Goal: Task Accomplishment & Management: Use online tool/utility

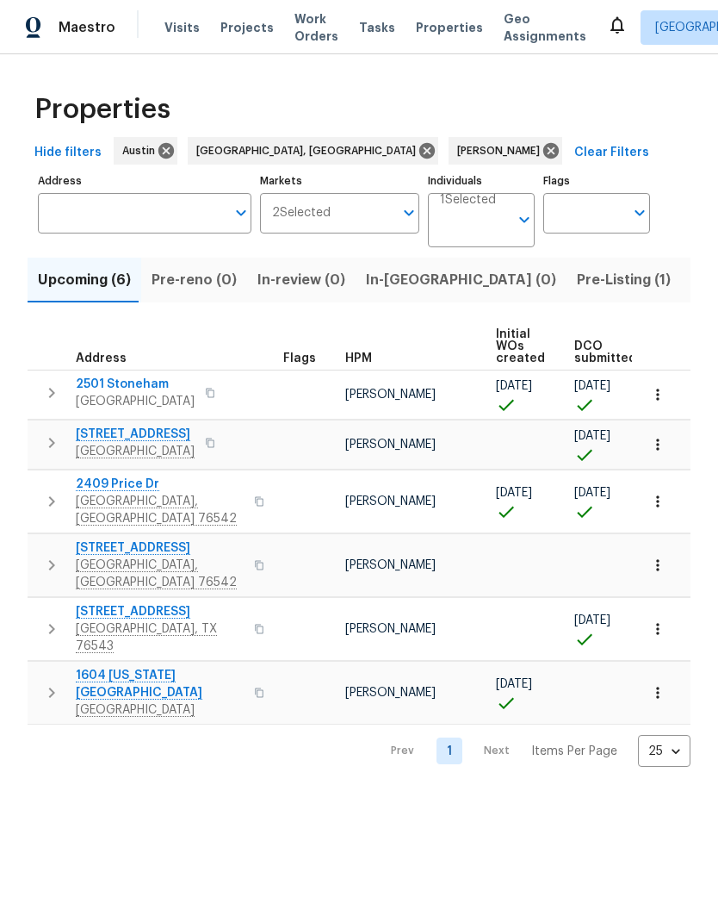
click at [411, 283] on span "In-reno (0)" at bounding box center [461, 280] width 190 height 24
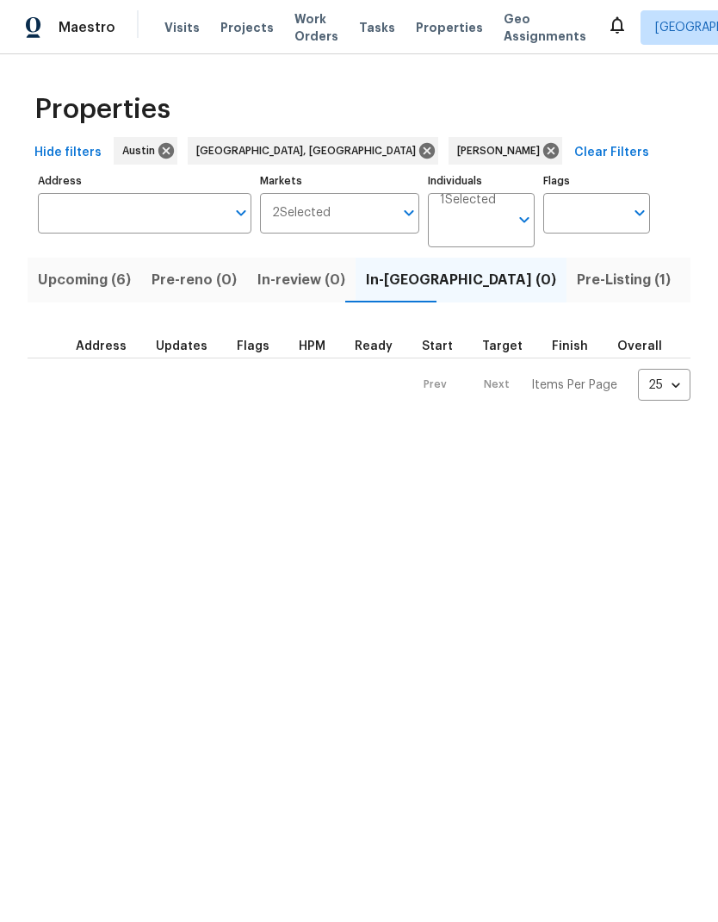
click at [692, 272] on span "Listed (11)" at bounding box center [726, 280] width 68 height 24
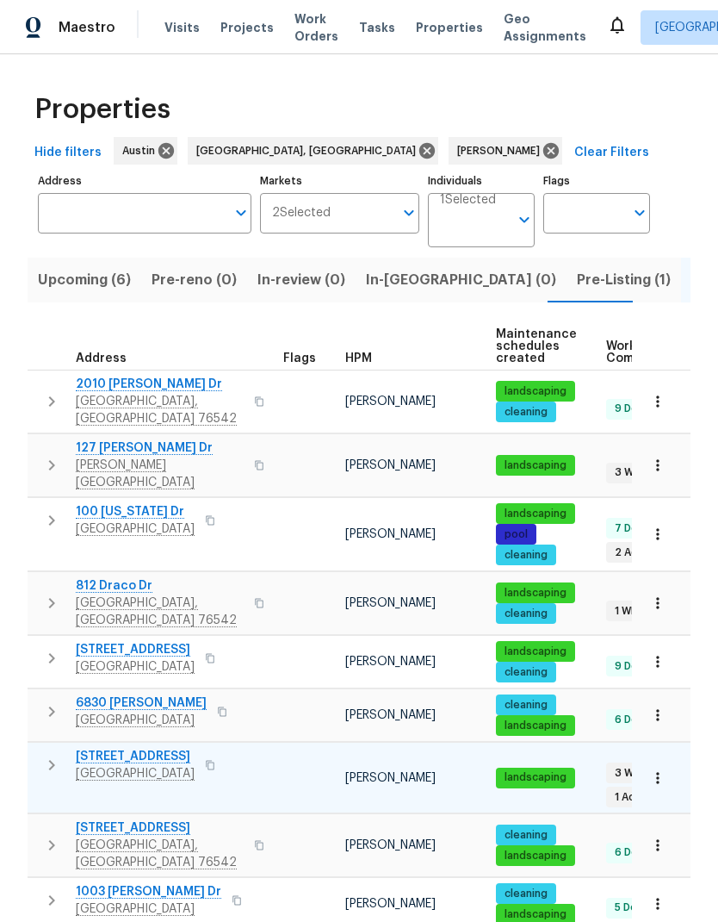
click at [134, 748] on span "1009 N 4th St" at bounding box center [135, 756] width 119 height 17
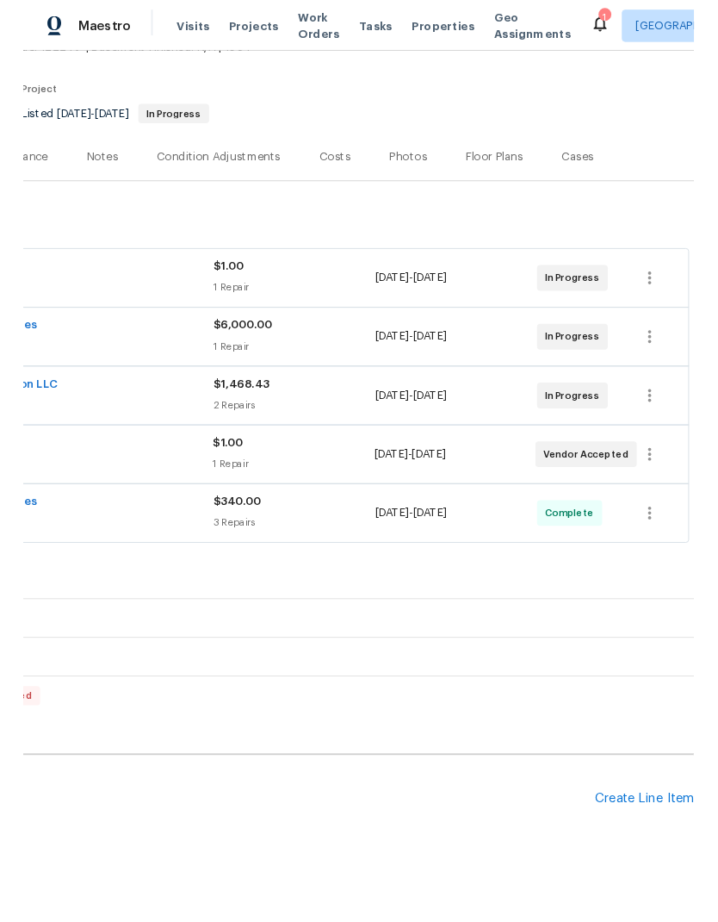
scroll to position [118, 255]
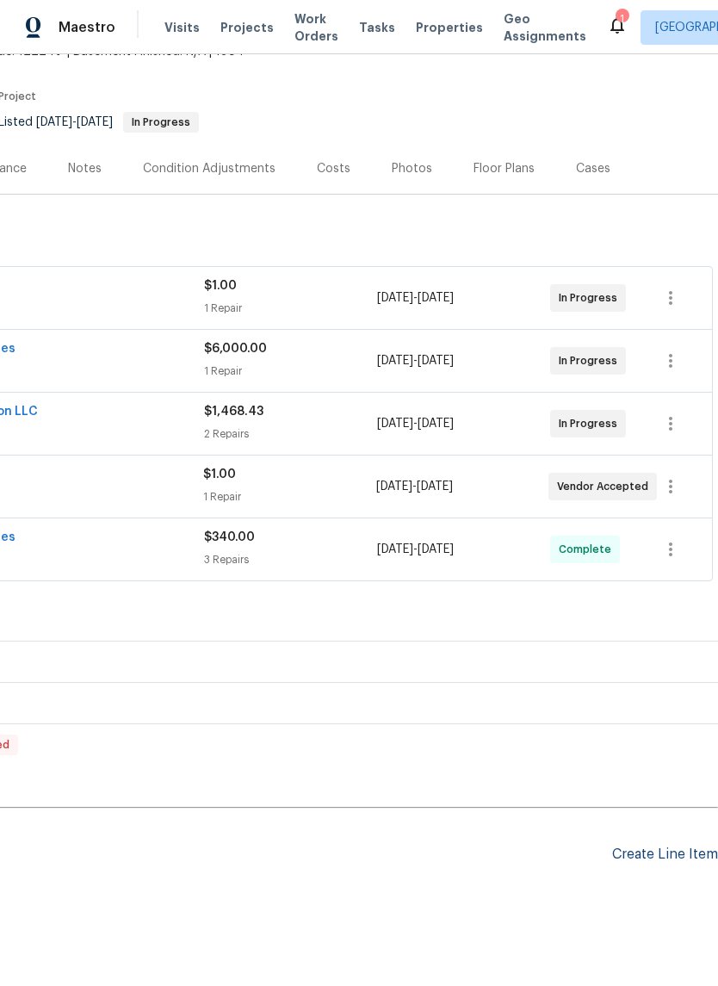
click at [681, 851] on div "Create Line Item" at bounding box center [665, 855] width 106 height 16
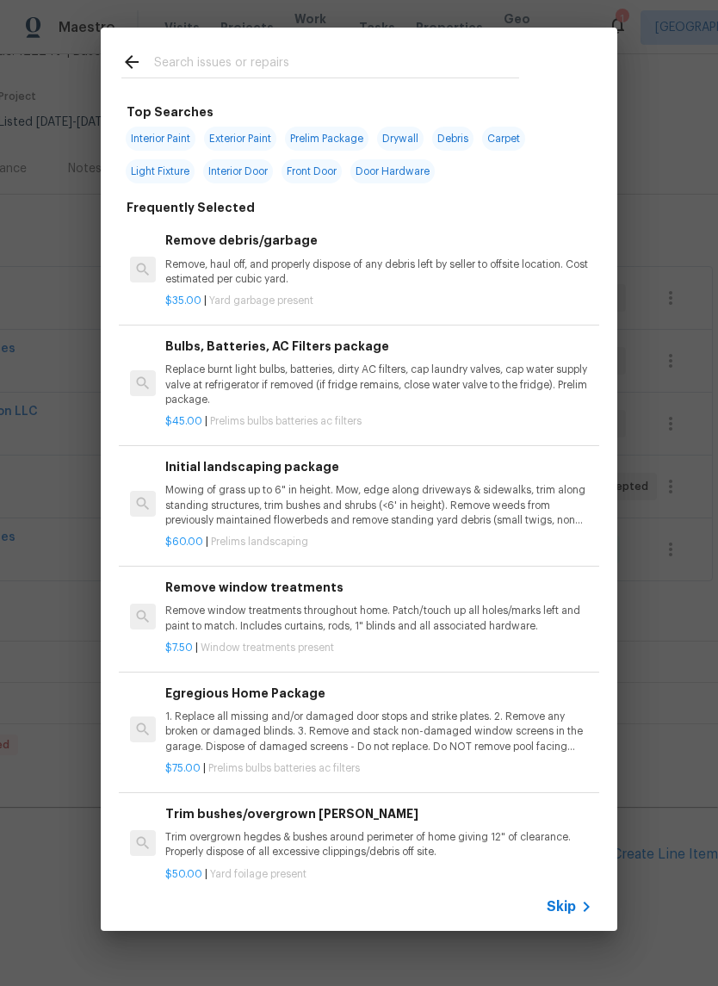
click at [307, 53] on input "text" at bounding box center [336, 65] width 365 height 26
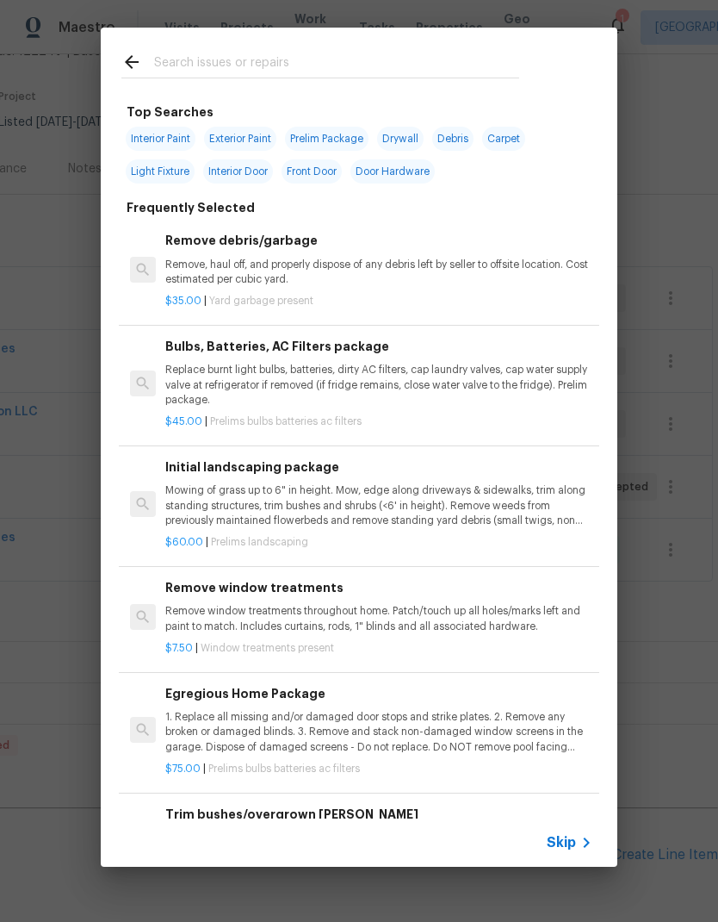
type input "A"
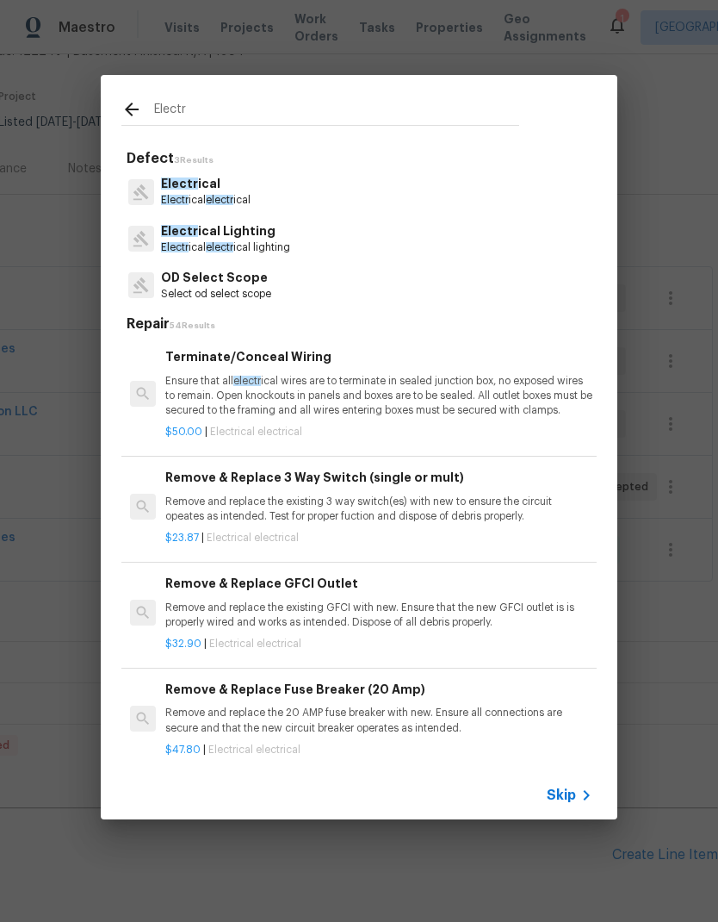
type input "Electr"
click at [293, 196] on div "Electr ical Electr ical electr ical" at bounding box center [359, 191] width 476 height 47
click at [292, 196] on div "Electr ical Electr ical electr ical" at bounding box center [359, 191] width 476 height 47
click at [326, 184] on div "Electr ical Electr ical electr ical" at bounding box center [359, 191] width 476 height 47
click at [215, 185] on p "Electr ical" at bounding box center [206, 184] width 90 height 18
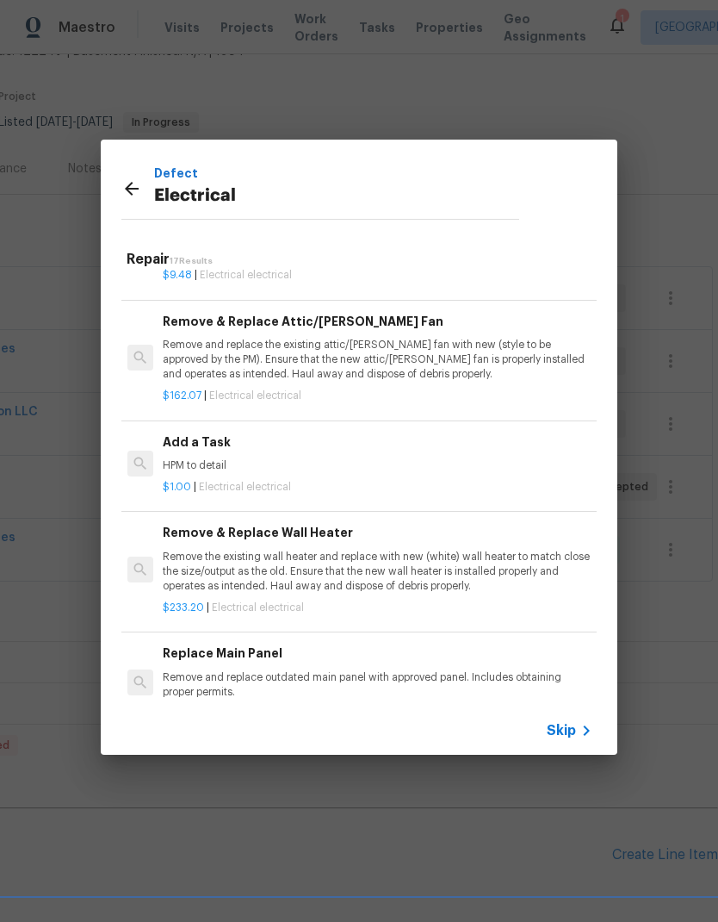
scroll to position [849, 3]
click at [245, 443] on div "Add a Task HPM to detail" at bounding box center [376, 451] width 427 height 41
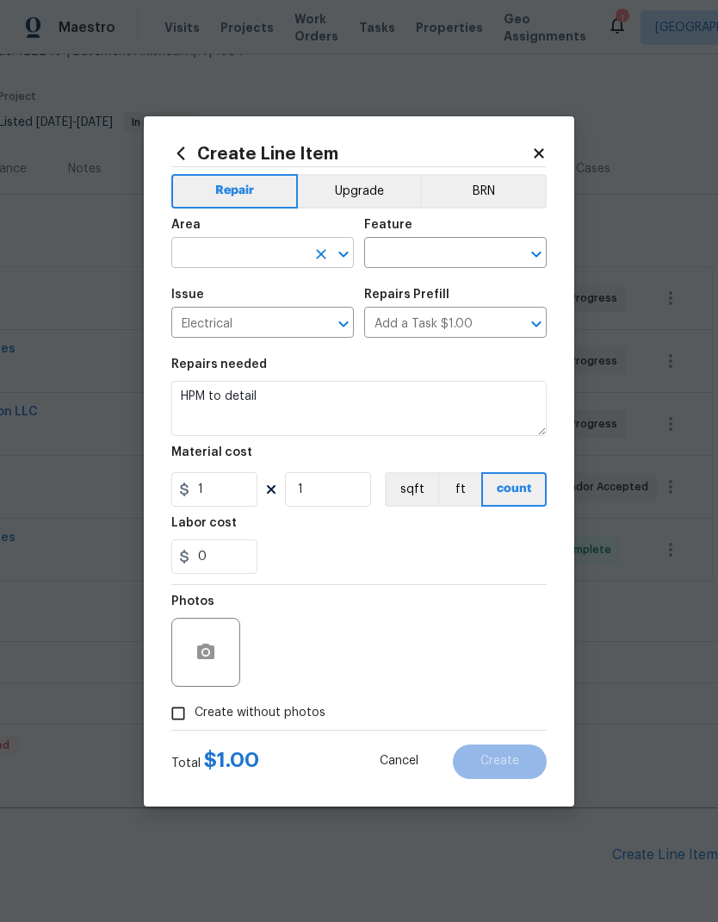
click at [253, 258] on input "text" at bounding box center [238, 254] width 134 height 27
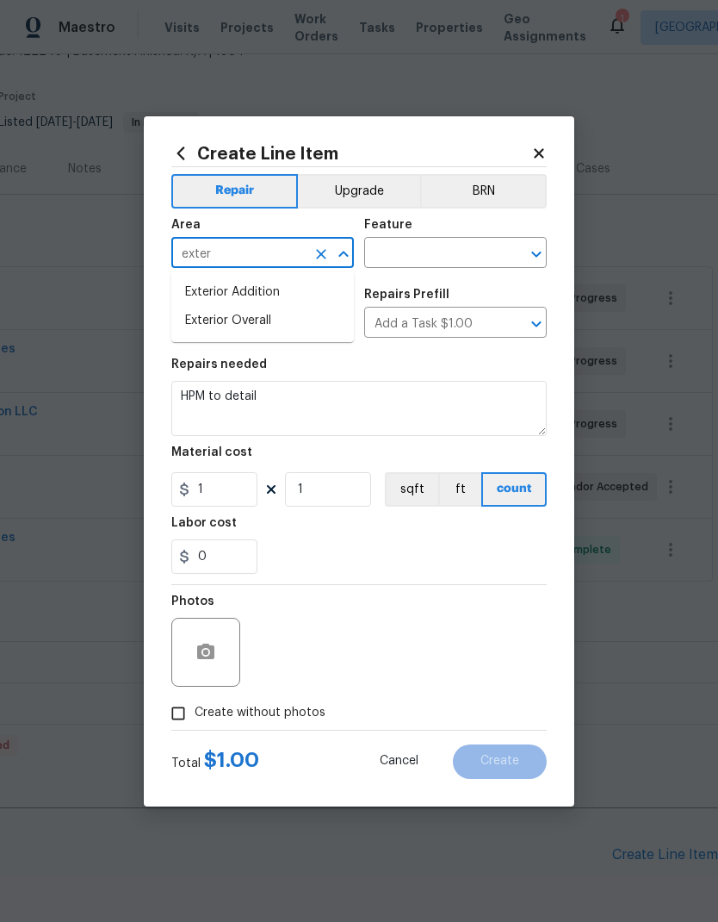
click at [287, 329] on li "Exterior Overall" at bounding box center [262, 321] width 183 height 28
type input "Exterior Overall"
click at [473, 260] on input "text" at bounding box center [431, 254] width 134 height 27
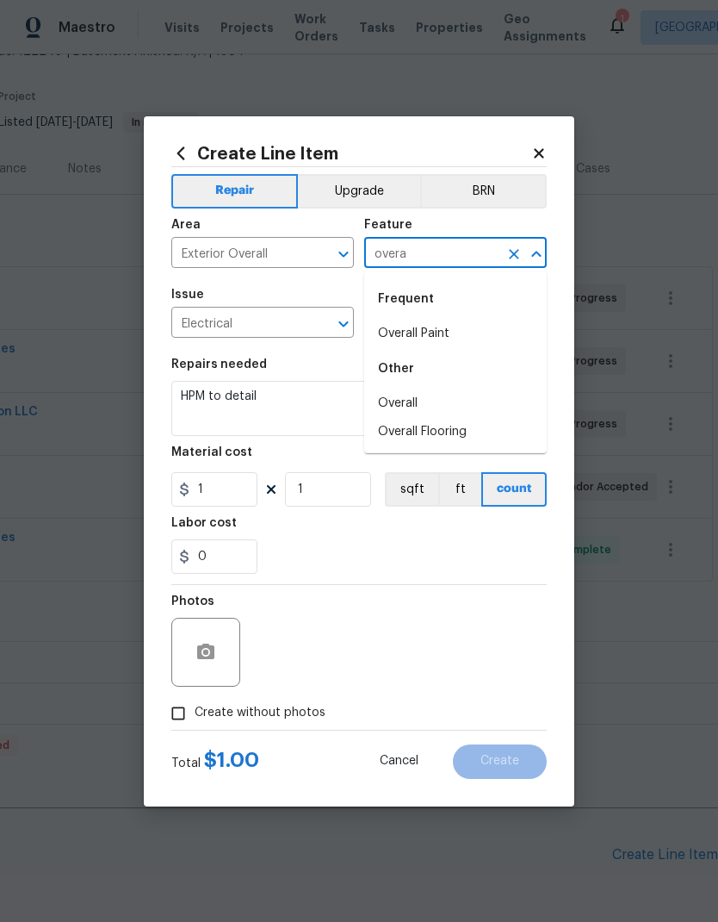
click at [454, 395] on li "Overall" at bounding box center [455, 403] width 183 height 28
type input "Overall"
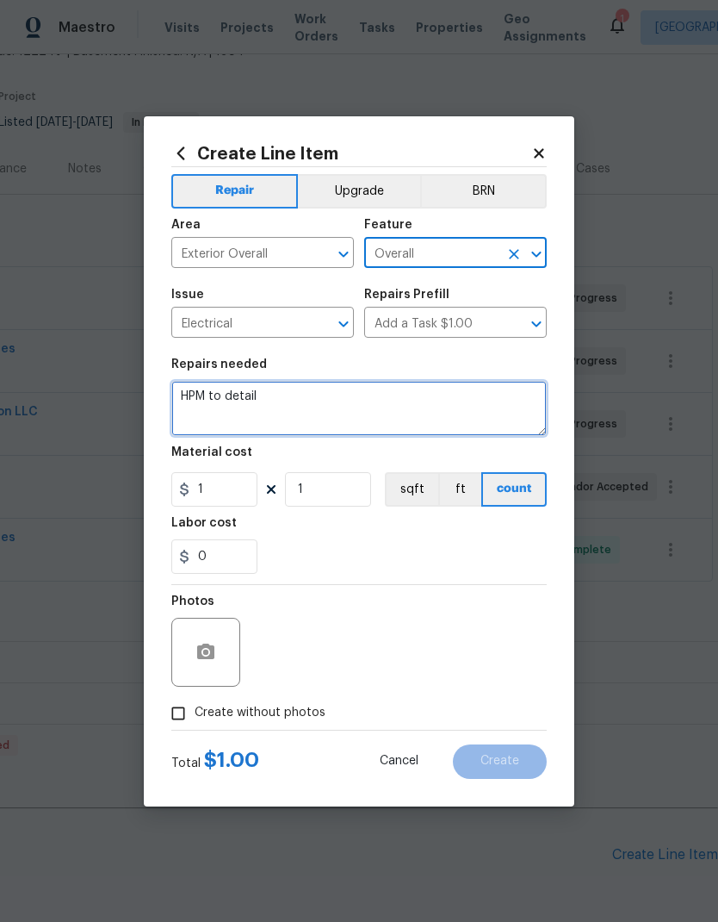
click at [408, 415] on textarea "HPM to detail" at bounding box center [359, 408] width 376 height 55
type textarea "H"
type textarea "F"
click at [190, 395] on textarea "Remove and dispose" at bounding box center [359, 408] width 376 height 55
click at [414, 417] on textarea "Disconnect, Remove and dispose" at bounding box center [359, 408] width 376 height 55
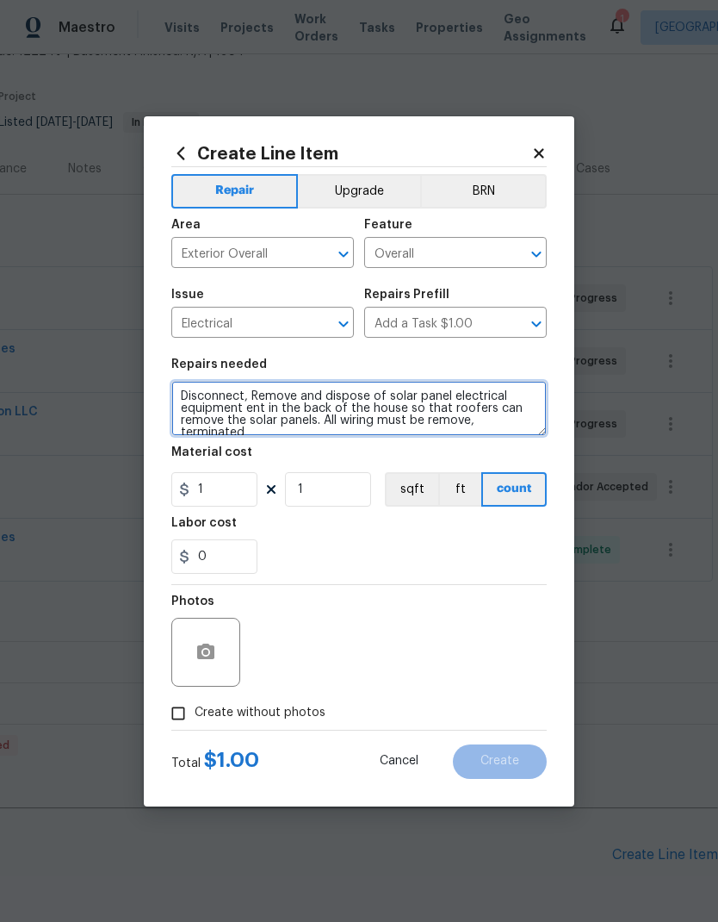
scroll to position [4, 0]
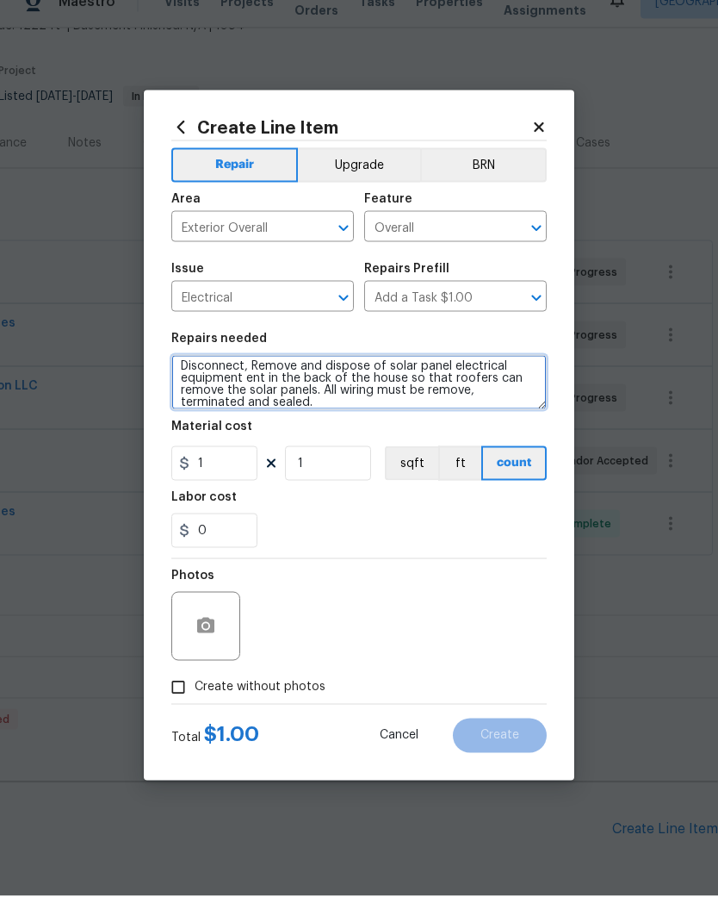
type textarea "Disconnect, Remove and dispose of solar panel electrical equipment ent in the b…"
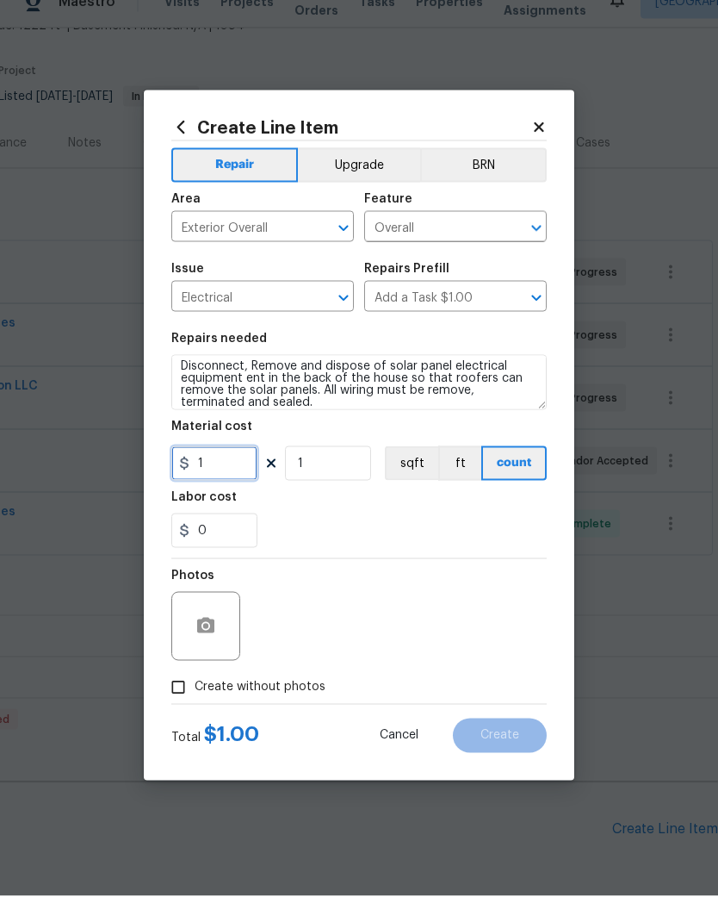
click at [241, 472] on input "1" at bounding box center [214, 489] width 86 height 34
type input "350"
click at [424, 517] on div "Labor cost" at bounding box center [359, 528] width 376 height 22
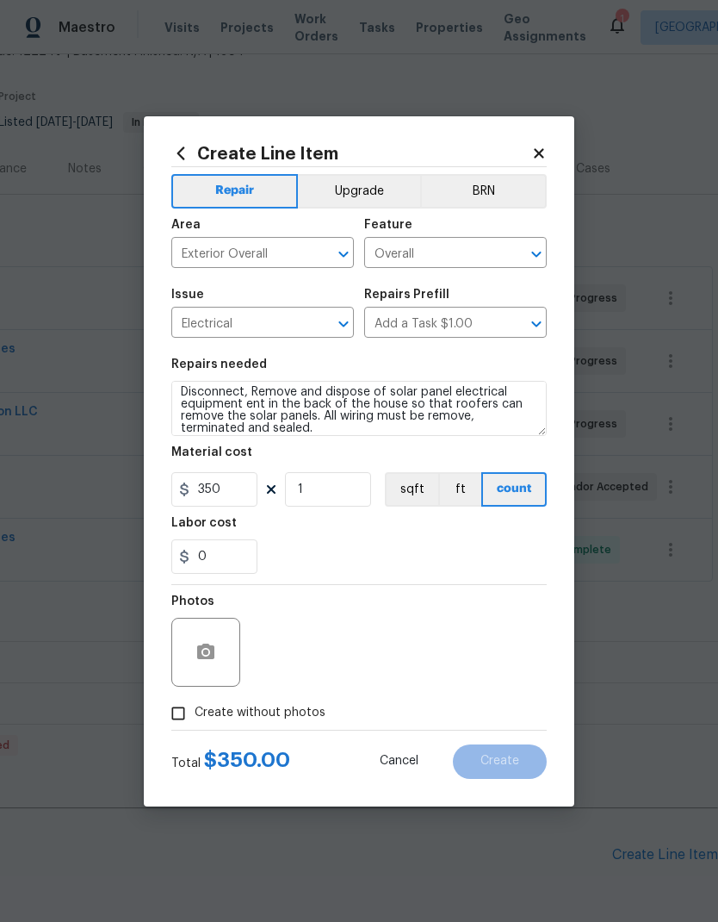
click at [187, 709] on input "Create without photos" at bounding box center [178, 713] width 33 height 33
checkbox input "true"
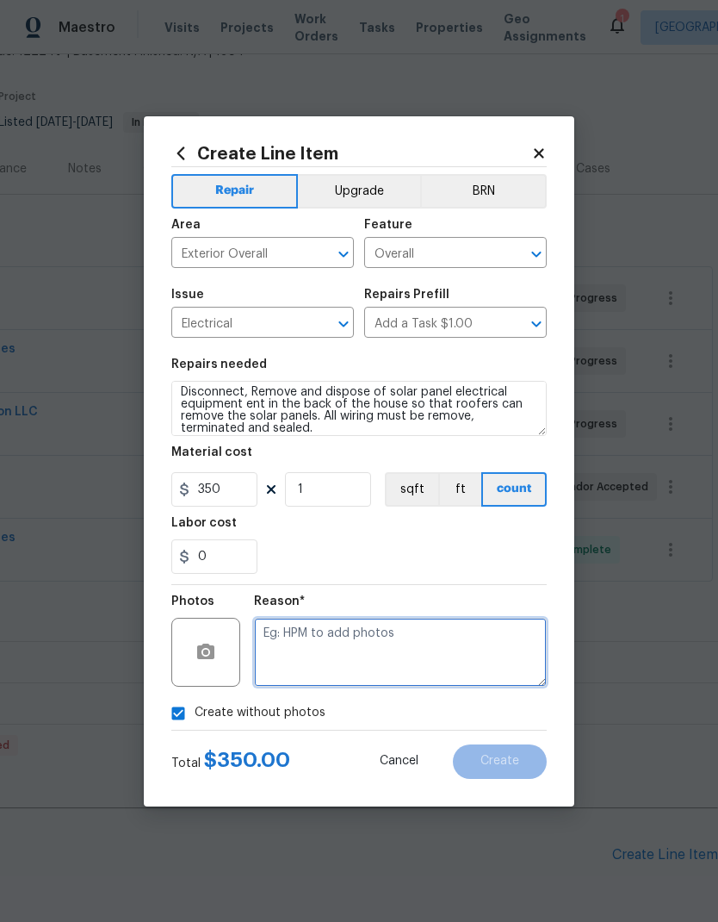
click at [392, 664] on textarea at bounding box center [400, 652] width 293 height 69
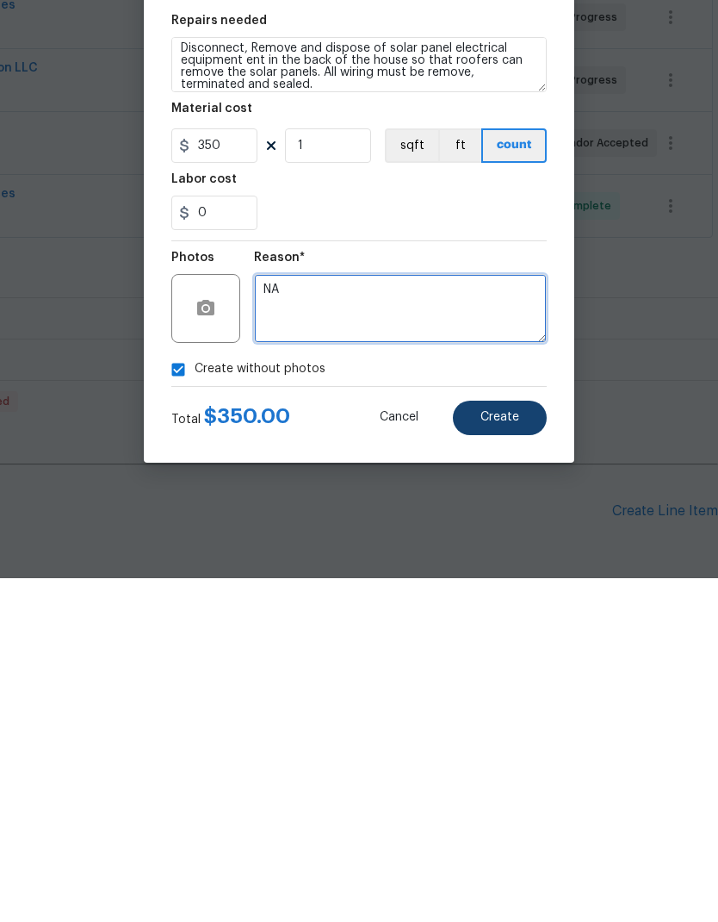
type textarea "NA"
click at [517, 755] on span "Create" at bounding box center [500, 761] width 39 height 13
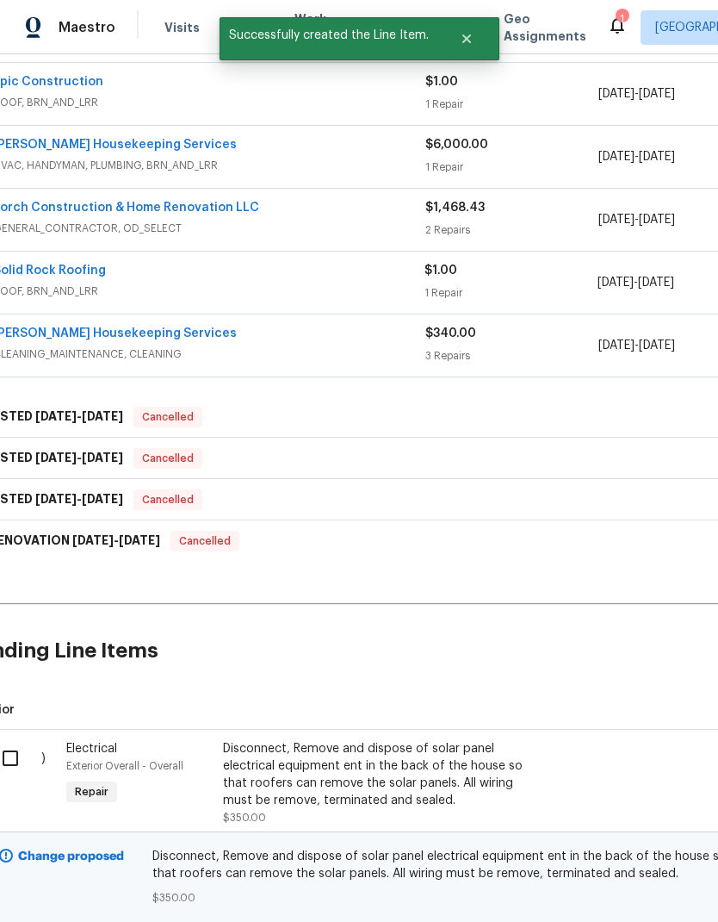
scroll to position [301, 28]
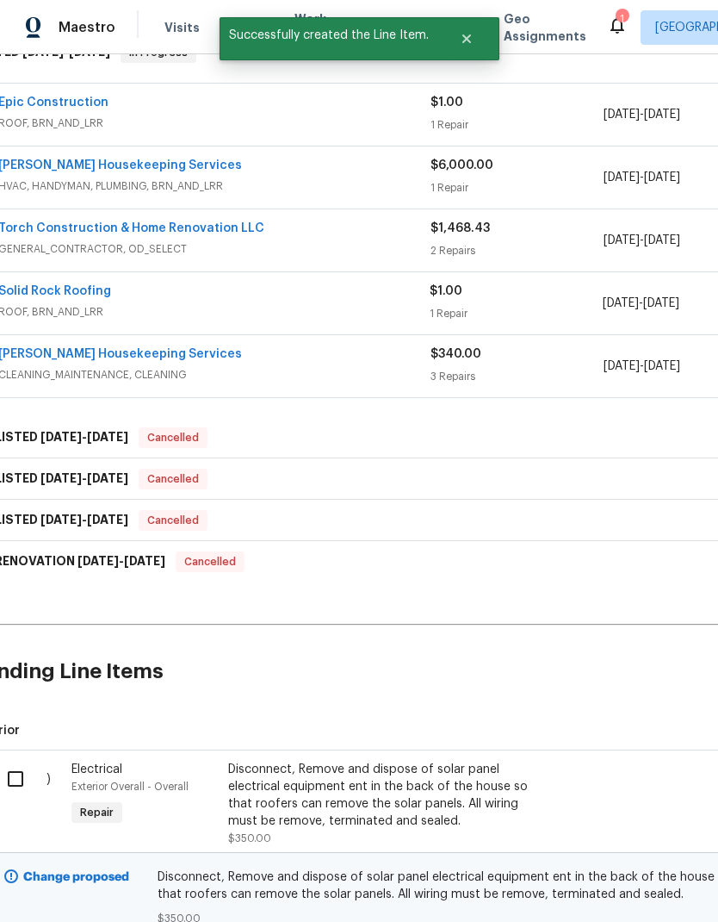
click at [9, 761] on input "checkbox" at bounding box center [21, 779] width 49 height 36
checkbox input "true"
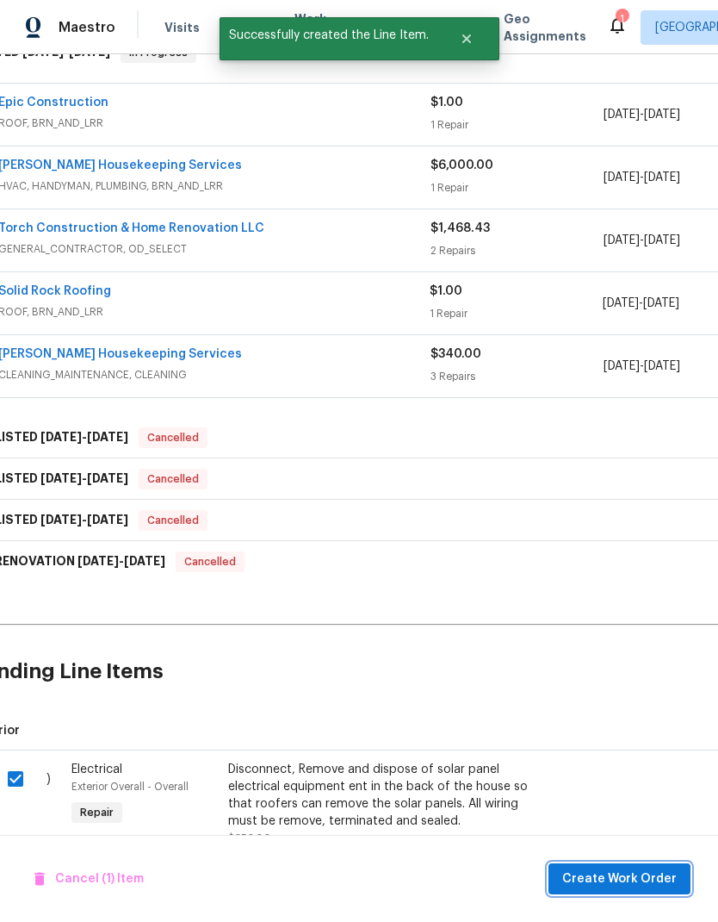
click at [643, 877] on span "Create Work Order" at bounding box center [620, 879] width 115 height 22
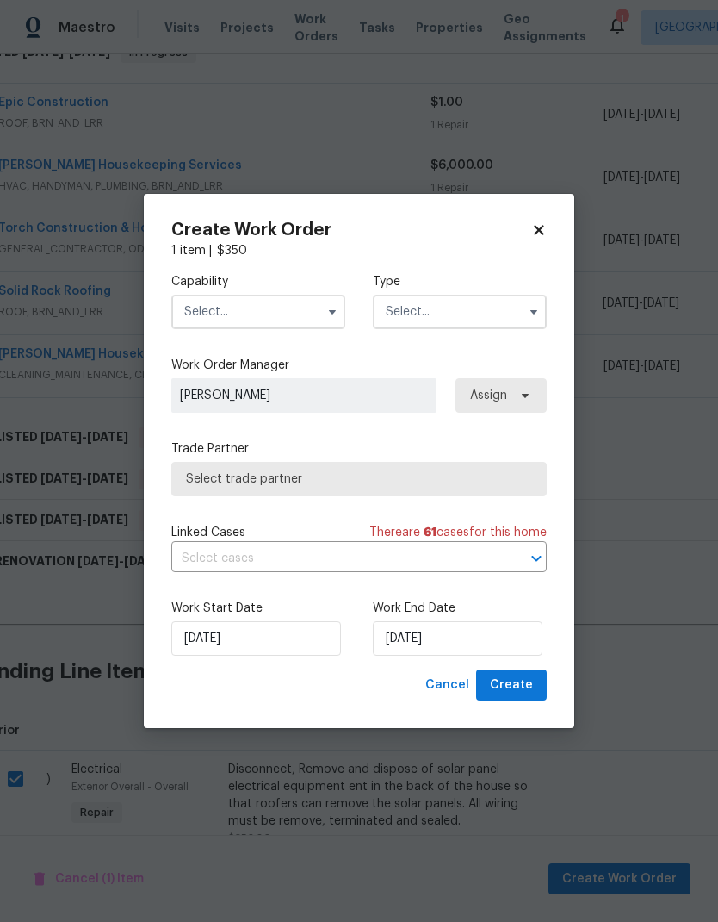
click at [304, 298] on input "text" at bounding box center [258, 312] width 174 height 34
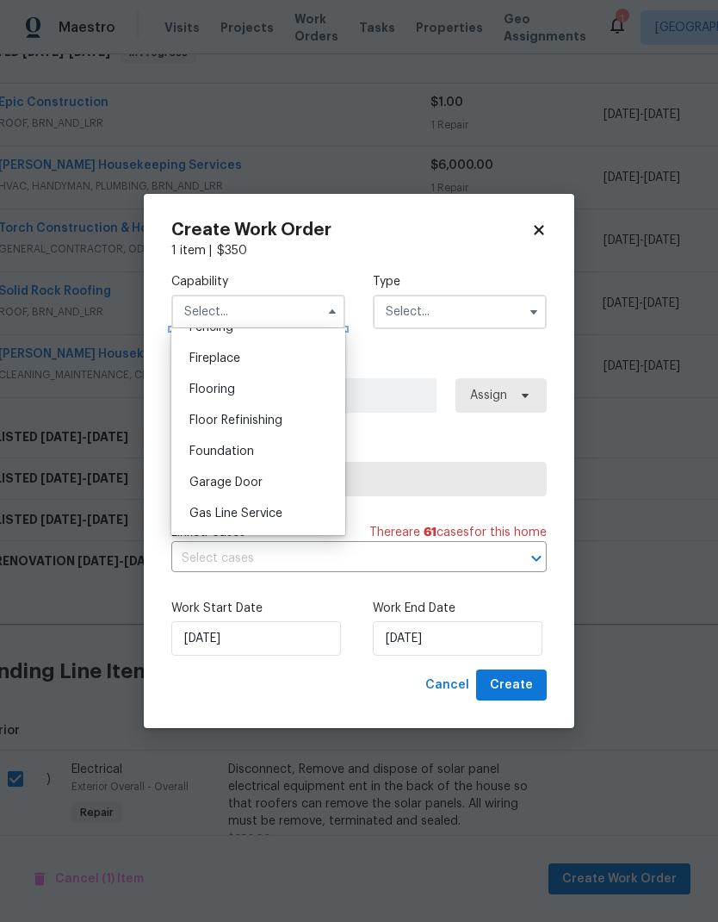
scroll to position [655, 0]
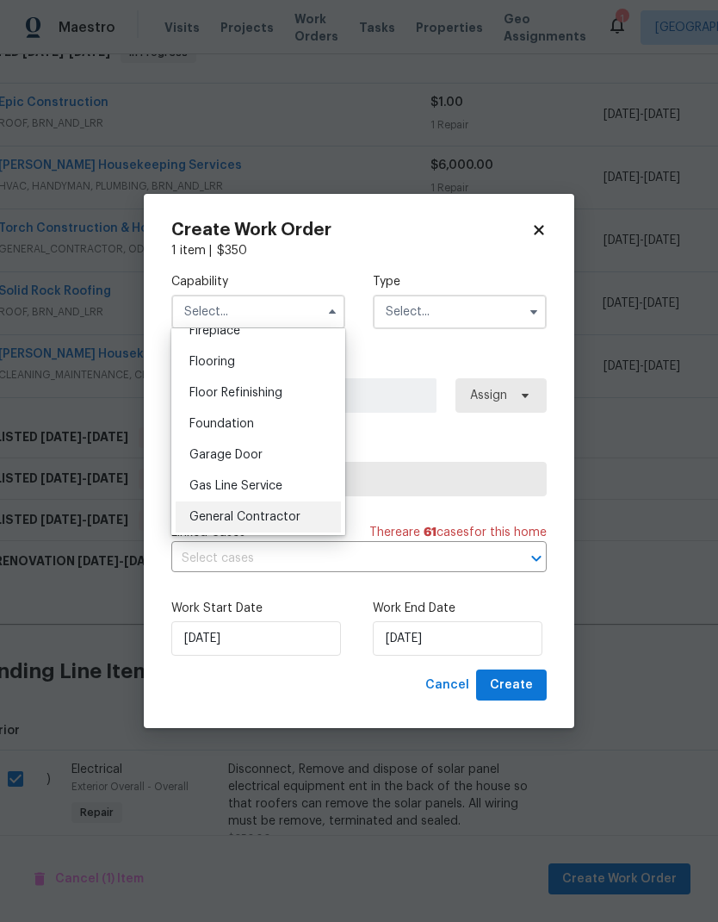
click at [292, 522] on span "General Contractor" at bounding box center [245, 517] width 111 height 12
type input "General Contractor"
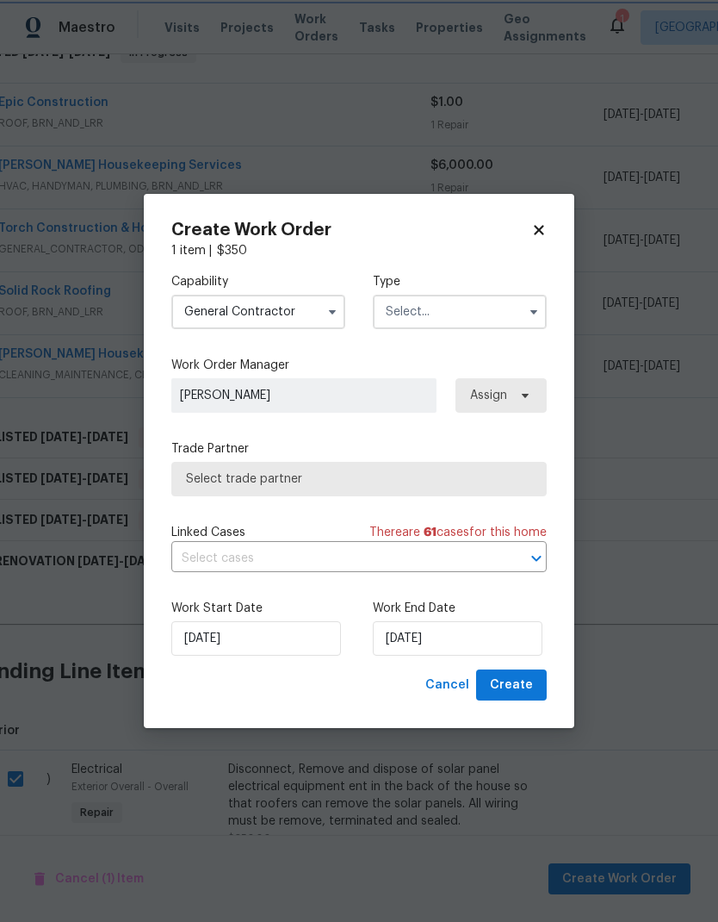
scroll to position [687, 0]
click at [472, 301] on input "text" at bounding box center [460, 312] width 174 height 34
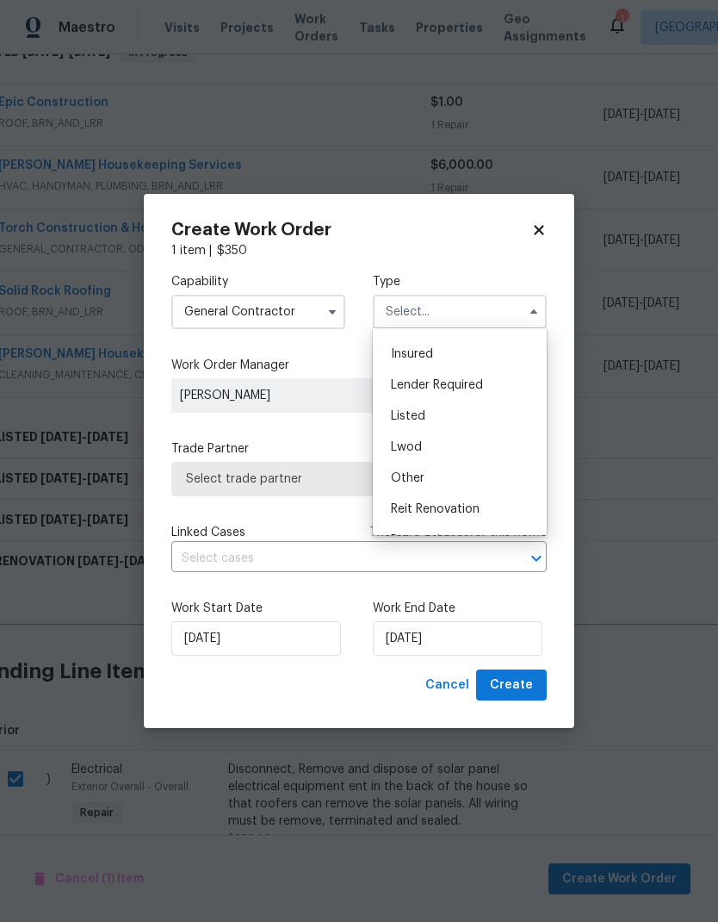
scroll to position [80, 0]
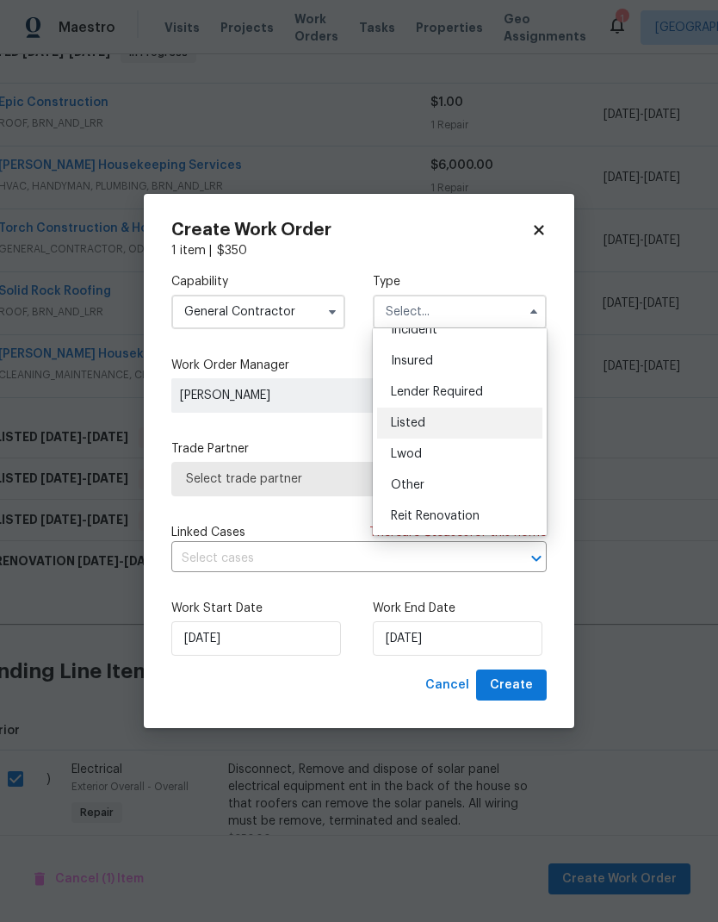
click at [489, 424] on div "Listed" at bounding box center [459, 422] width 165 height 31
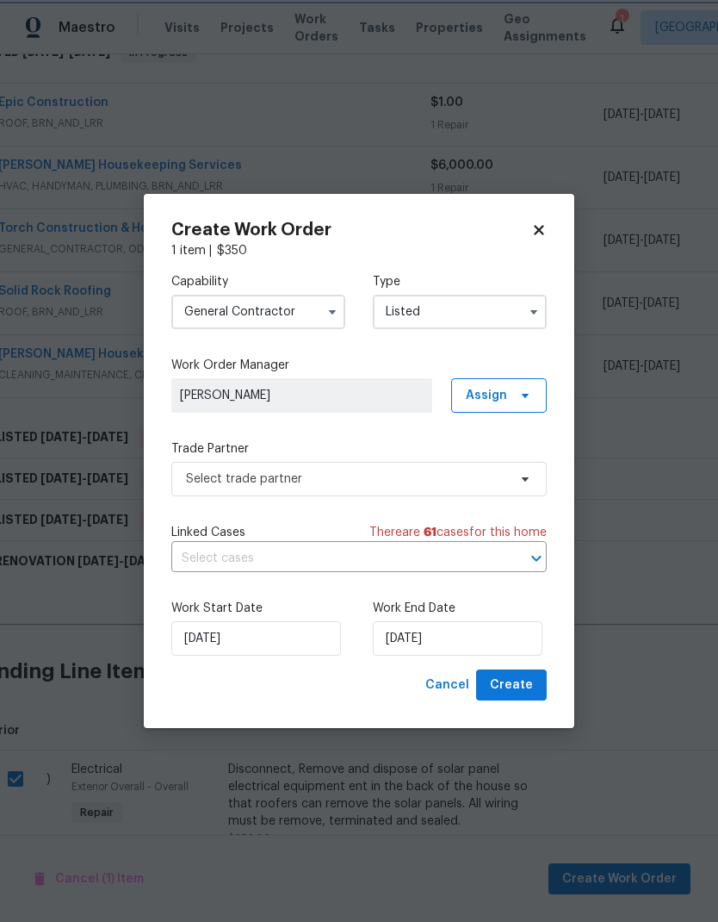
type input "Listed"
click at [513, 403] on span "Assign" at bounding box center [499, 395] width 96 height 34
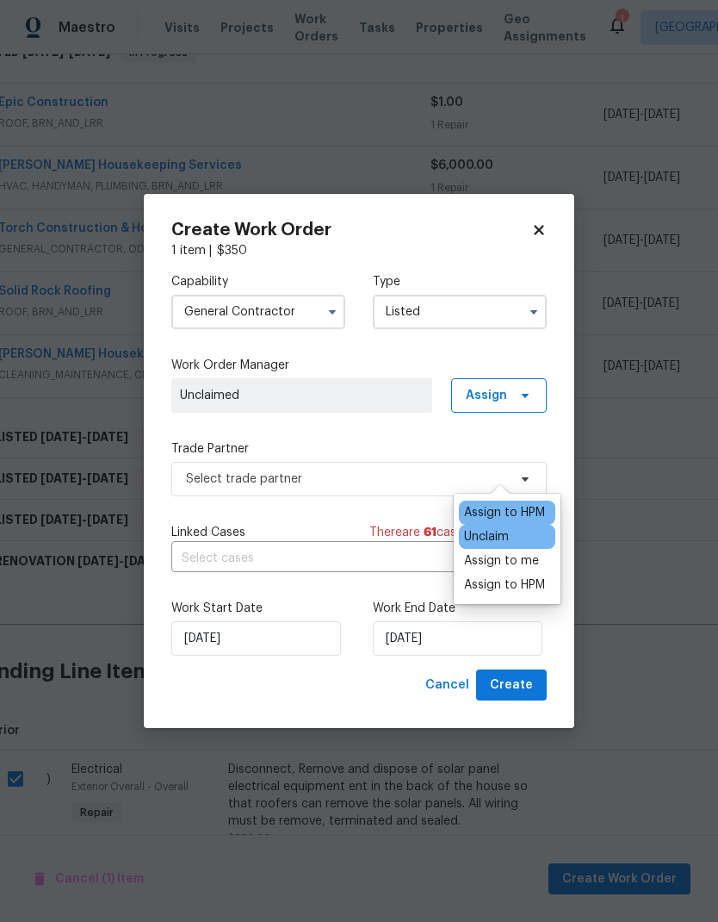
click at [525, 504] on div "Assign to HPM" at bounding box center [504, 512] width 81 height 17
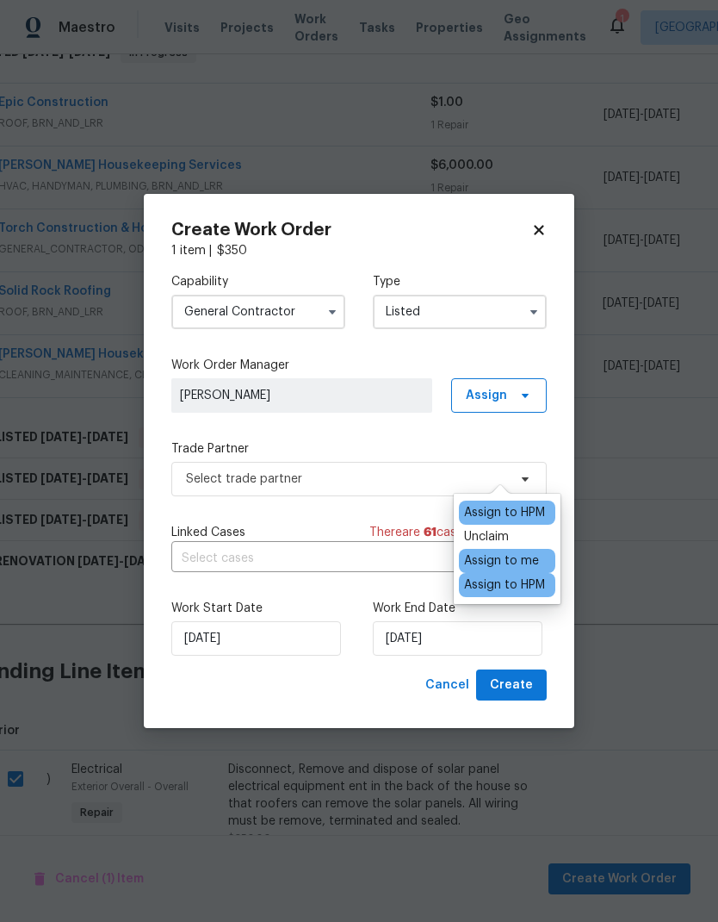
click at [507, 504] on div "Assign to HPM" at bounding box center [504, 512] width 81 height 17
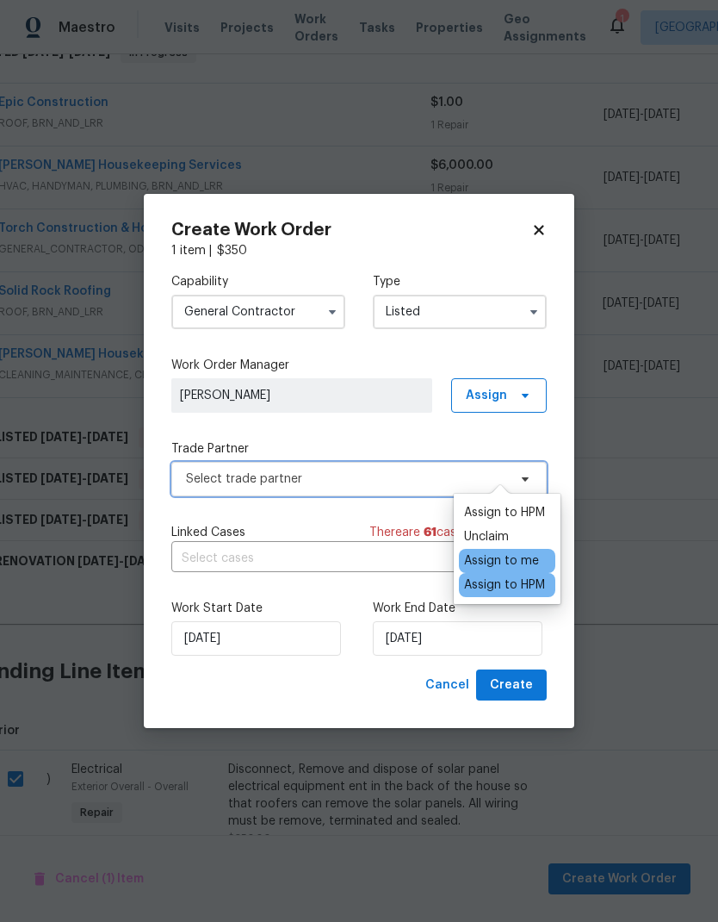
click at [382, 480] on span "Select trade partner" at bounding box center [346, 478] width 321 height 17
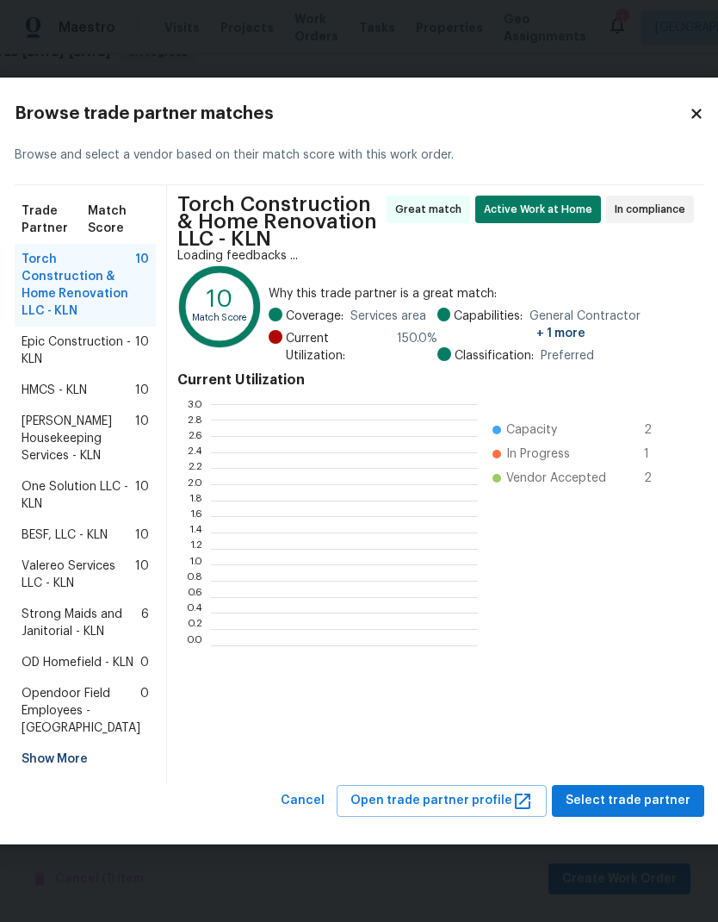
scroll to position [241, 267]
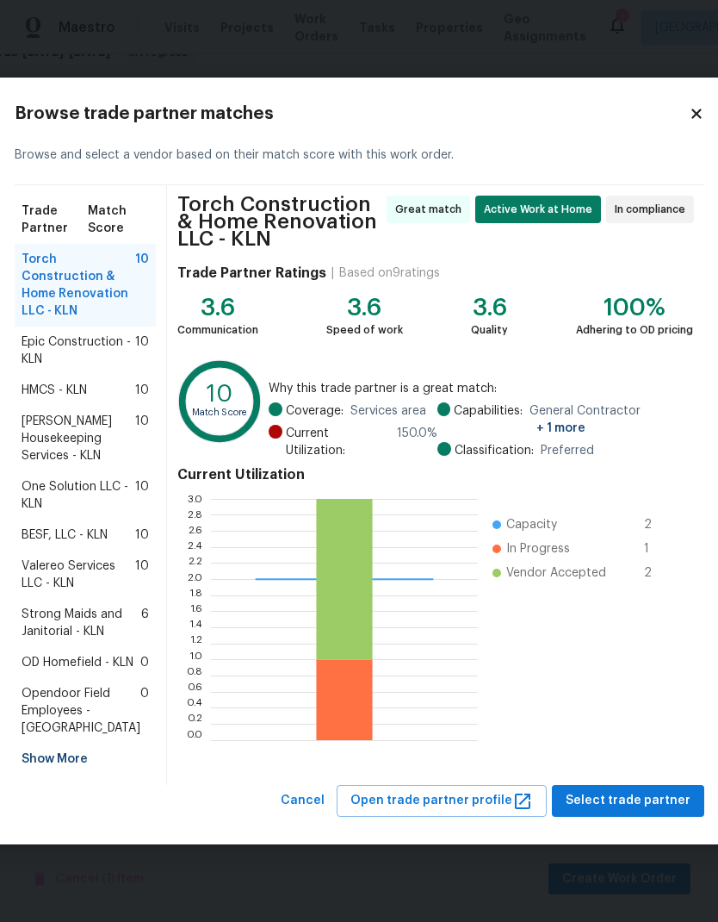
click at [93, 424] on span "[PERSON_NAME] Housekeeping Services - KLN" at bounding box center [79, 439] width 114 height 52
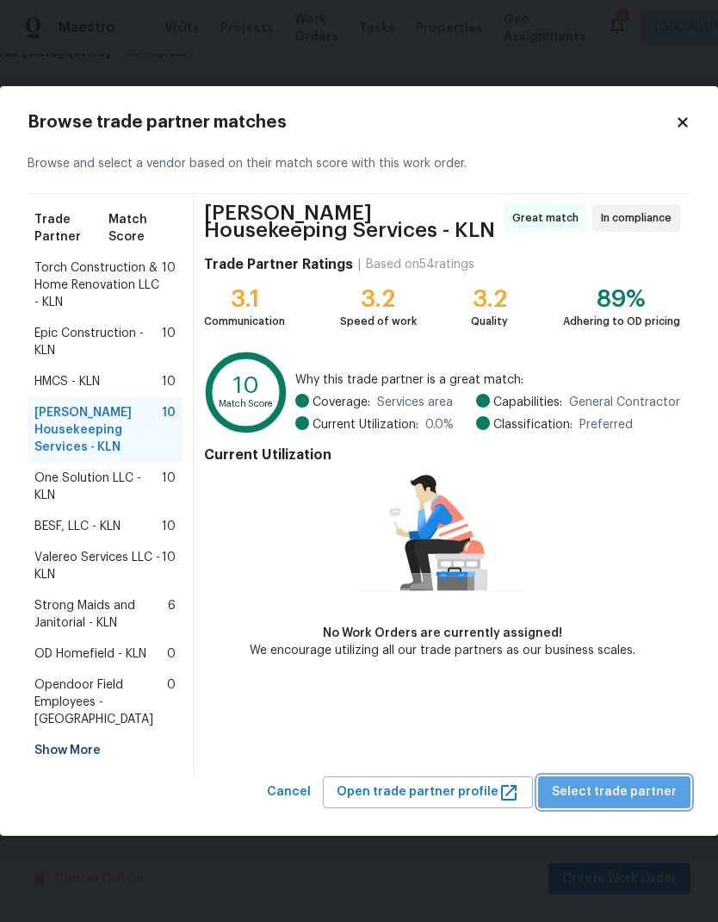
click at [625, 781] on span "Select trade partner" at bounding box center [614, 792] width 125 height 22
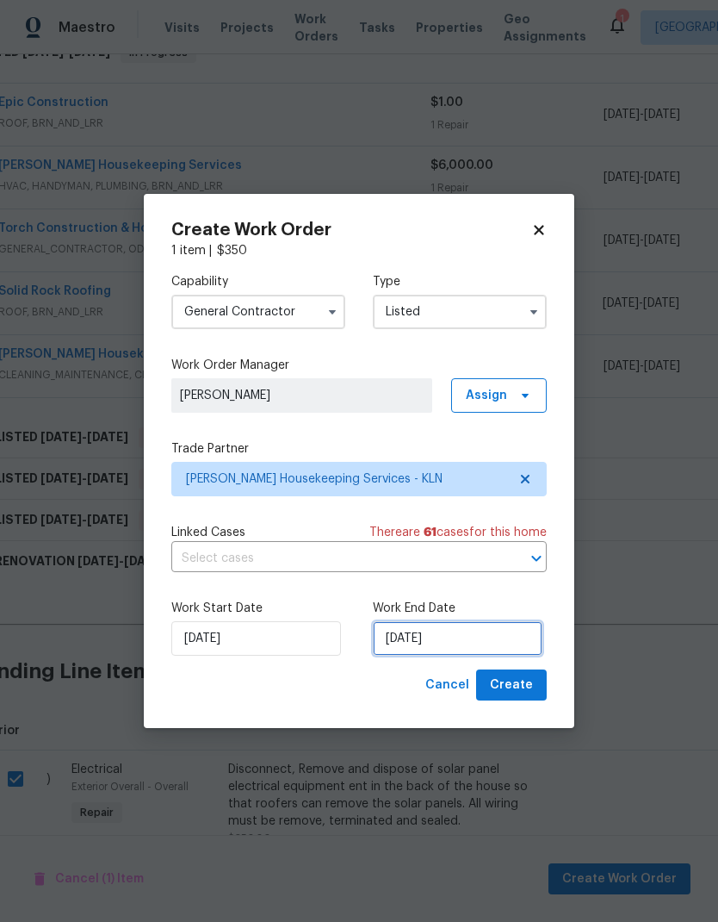
click at [451, 648] on input "[DATE]" at bounding box center [458, 638] width 170 height 34
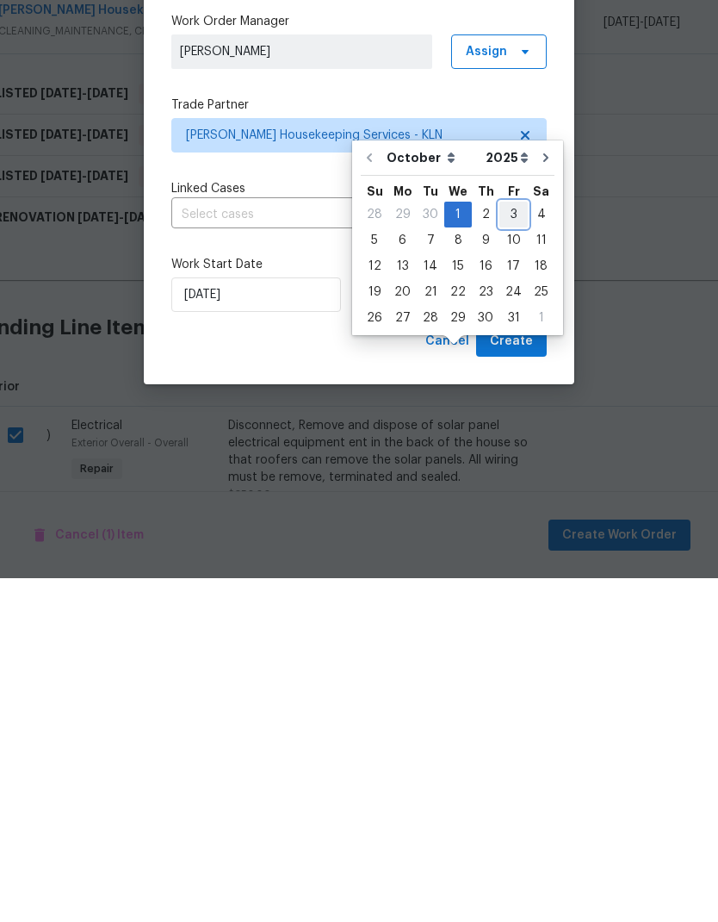
click at [513, 546] on div "3" at bounding box center [514, 558] width 28 height 24
type input "[DATE]"
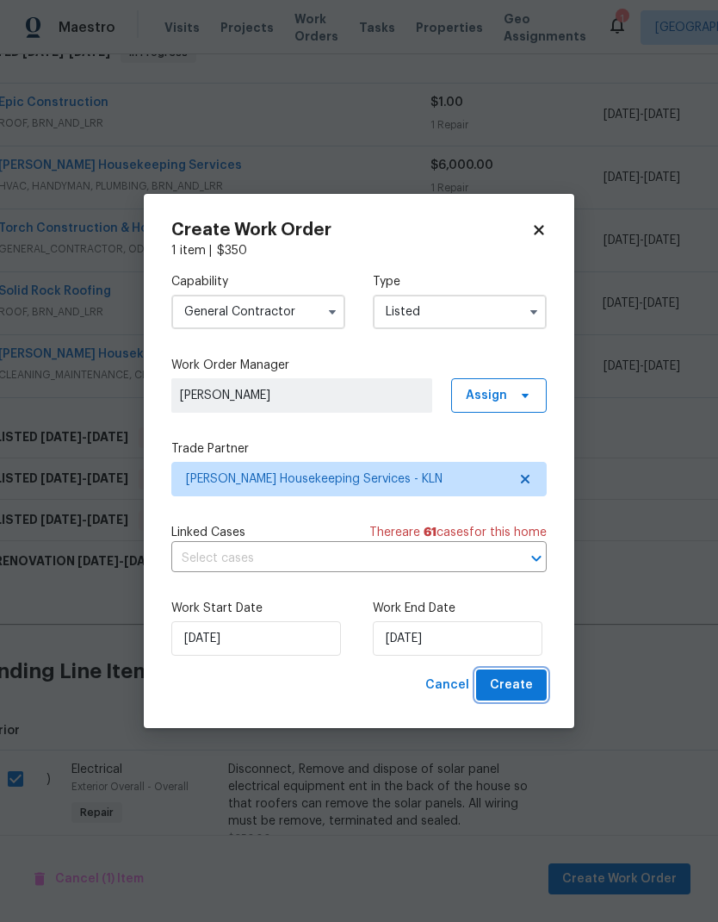
click at [519, 687] on span "Create" at bounding box center [511, 685] width 43 height 22
checkbox input "false"
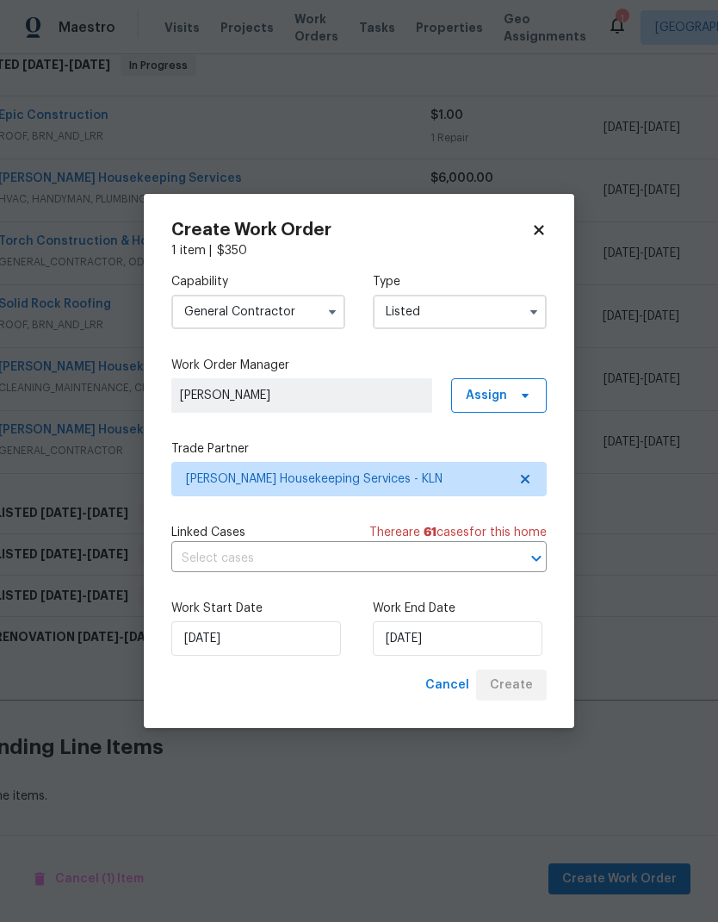
scroll to position [219, 28]
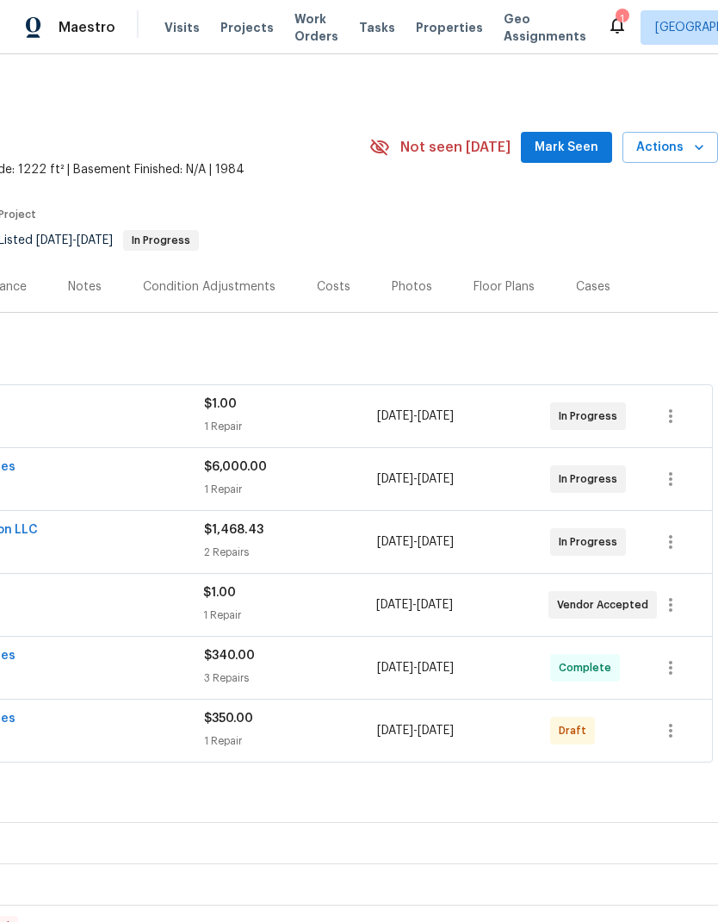
scroll to position [0, 255]
click at [668, 747] on button "button" at bounding box center [670, 730] width 41 height 41
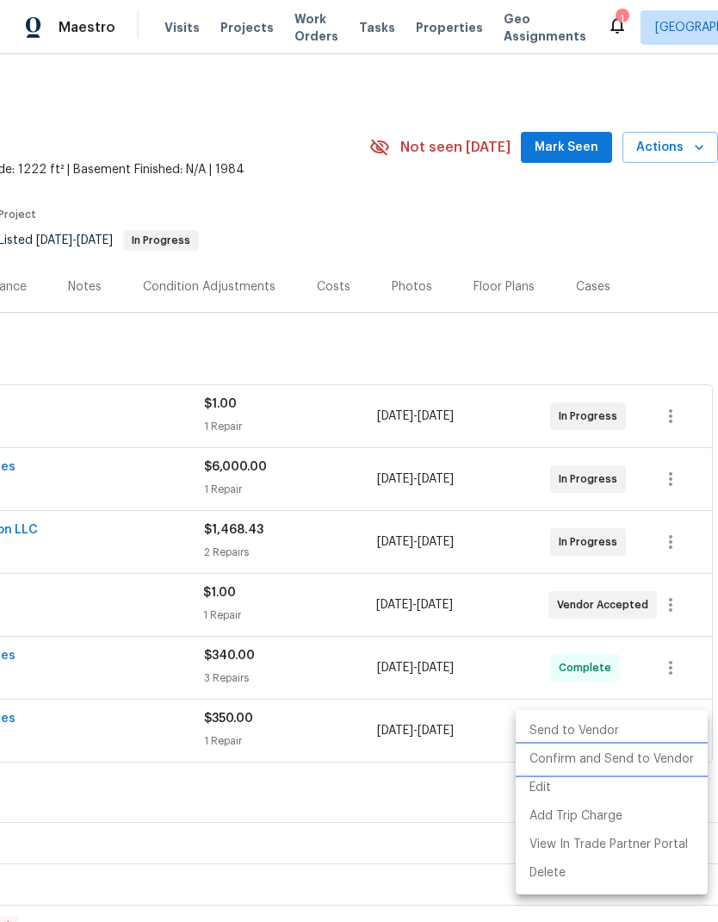
click at [625, 768] on li "Confirm and Send to Vendor" at bounding box center [612, 759] width 192 height 28
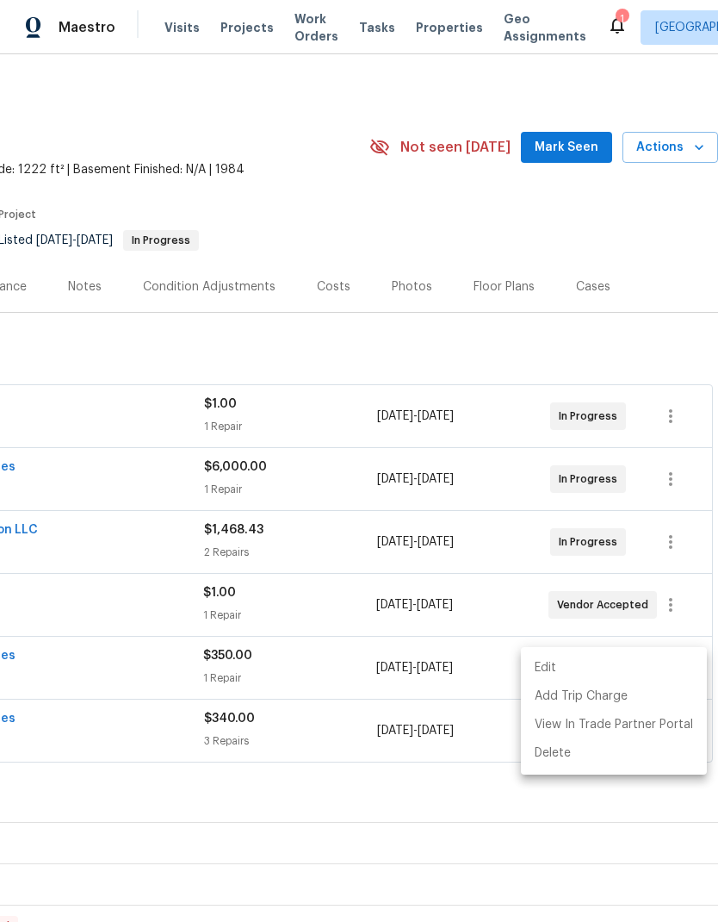
click at [648, 790] on div at bounding box center [359, 461] width 718 height 922
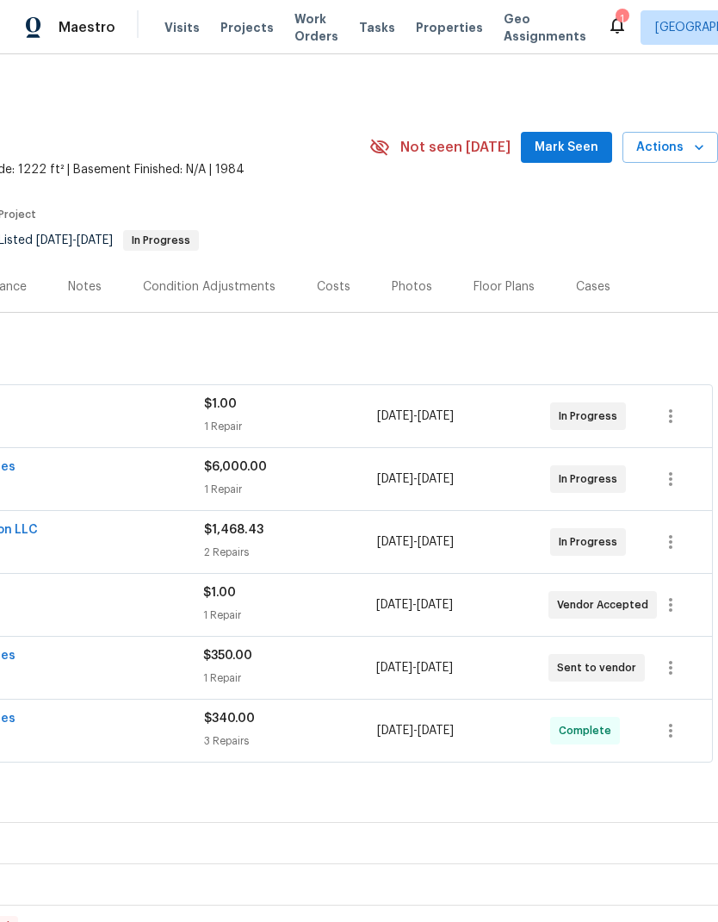
click at [524, 236] on section "1009 N 4th St, Copperas Cove, TX 76522 3 Beds | 2 Baths | Total: 1222 ft² | Abo…" at bounding box center [231, 188] width 973 height 145
